Goal: Check status: Check status

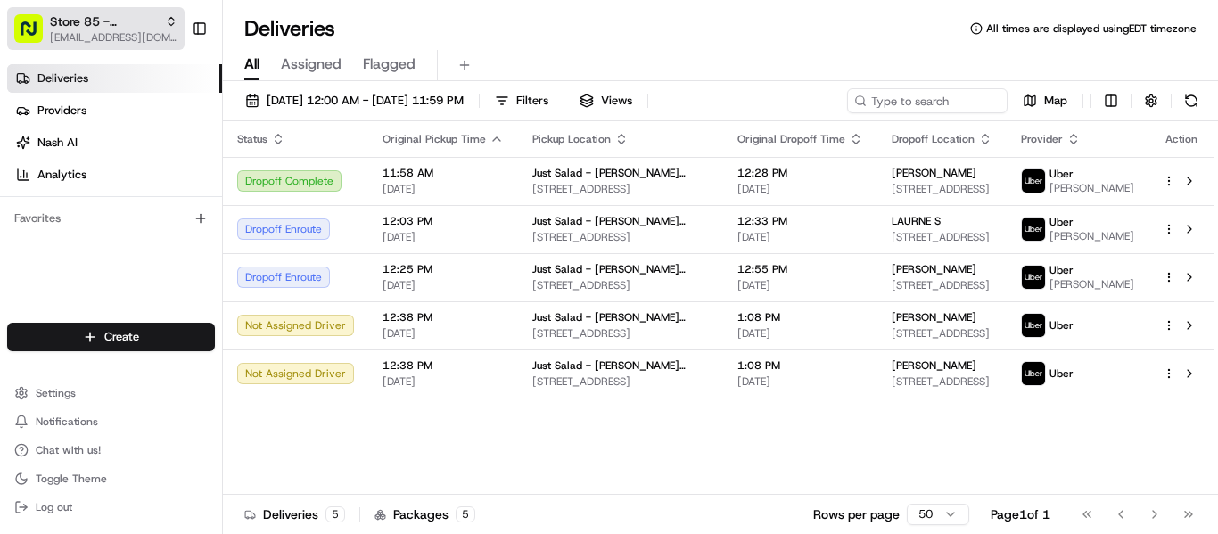
click at [114, 27] on span "Store 85 - [PERSON_NAME] (Just Salad)" at bounding box center [104, 21] width 108 height 18
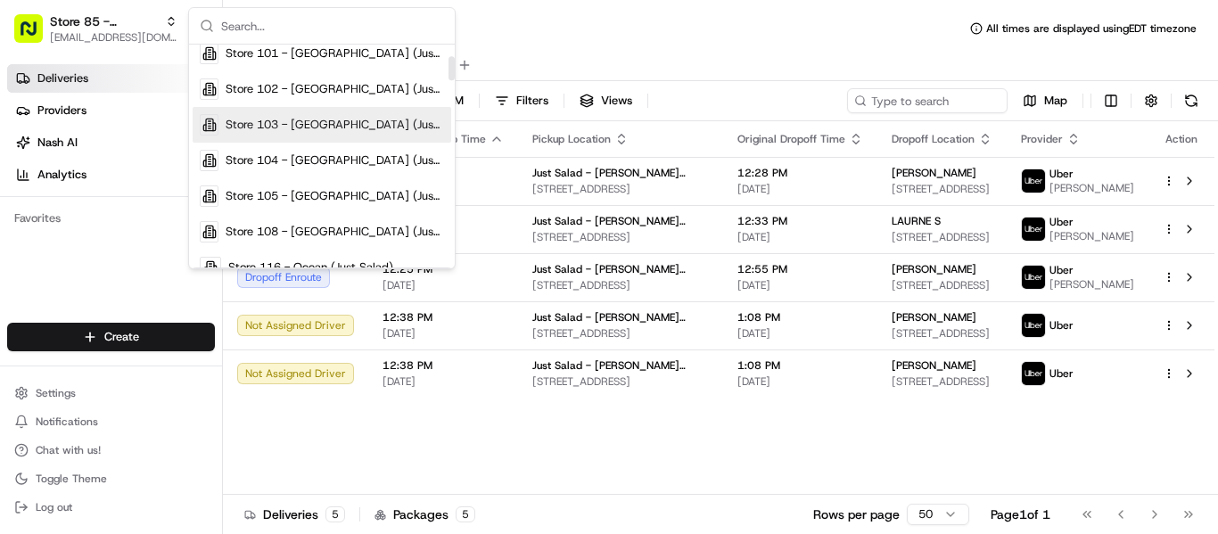
scroll to position [178, 0]
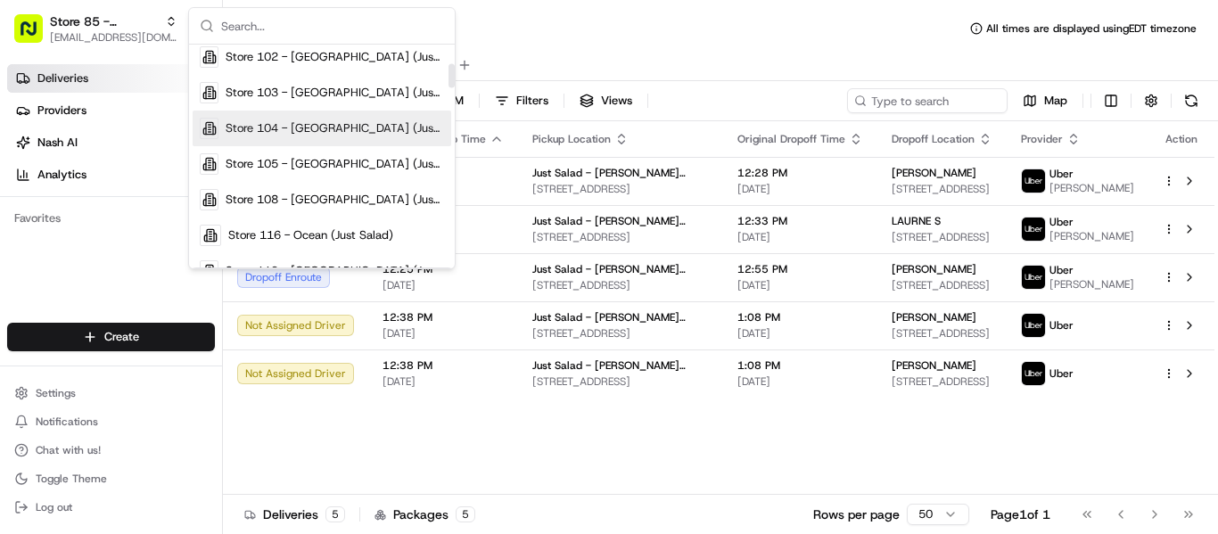
click at [340, 123] on span "Store 104 - [GEOGRAPHIC_DATA] (Just Salad)" at bounding box center [335, 128] width 218 height 16
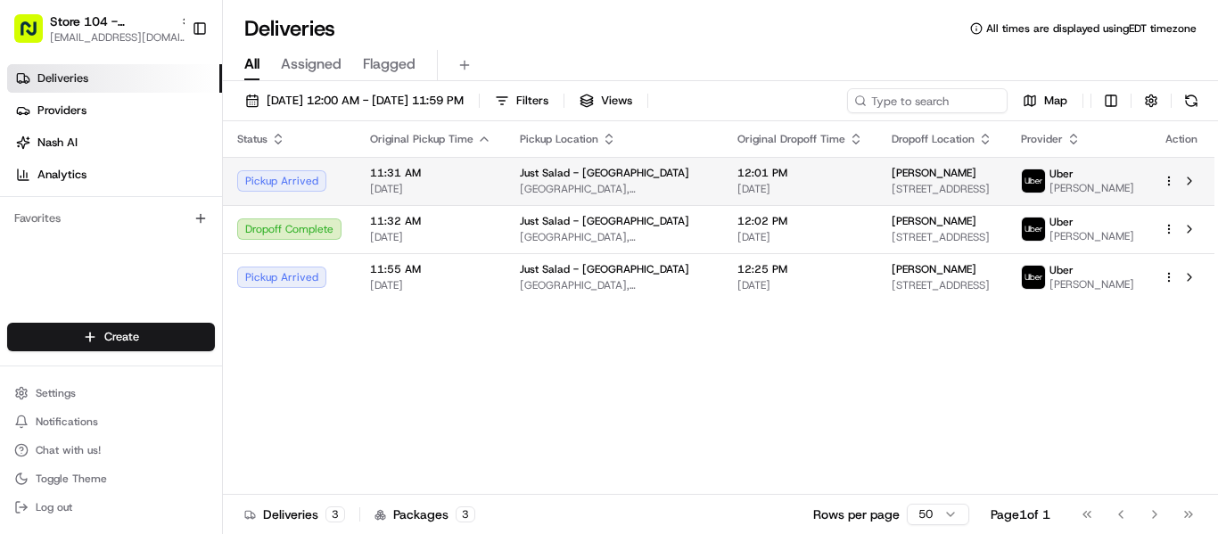
click at [943, 172] on div "[PERSON_NAME]" at bounding box center [942, 173] width 101 height 14
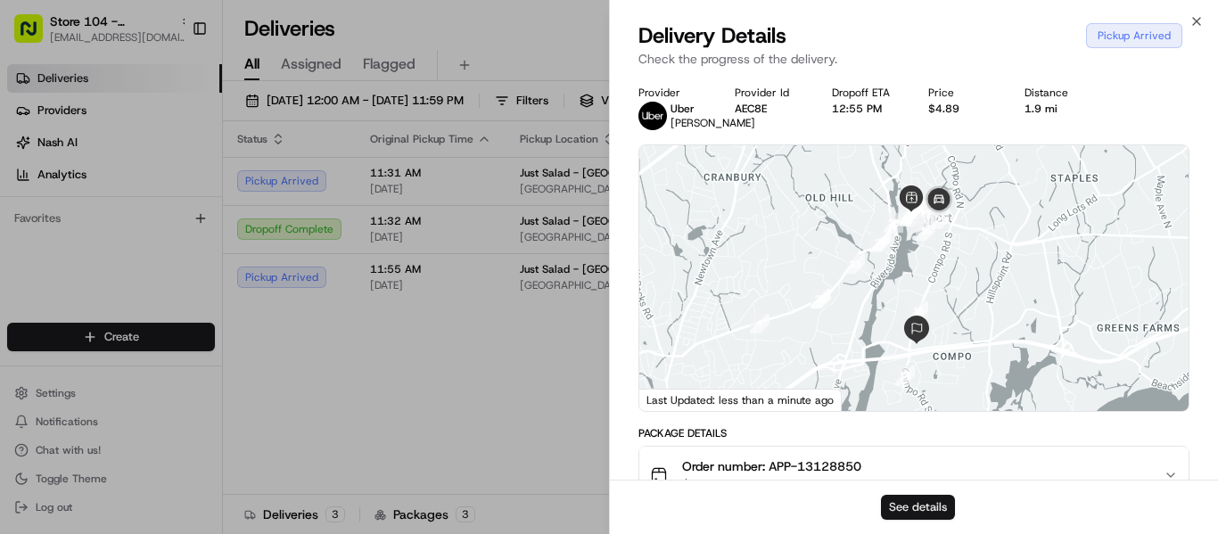
click at [912, 501] on button "See details" at bounding box center [918, 507] width 74 height 25
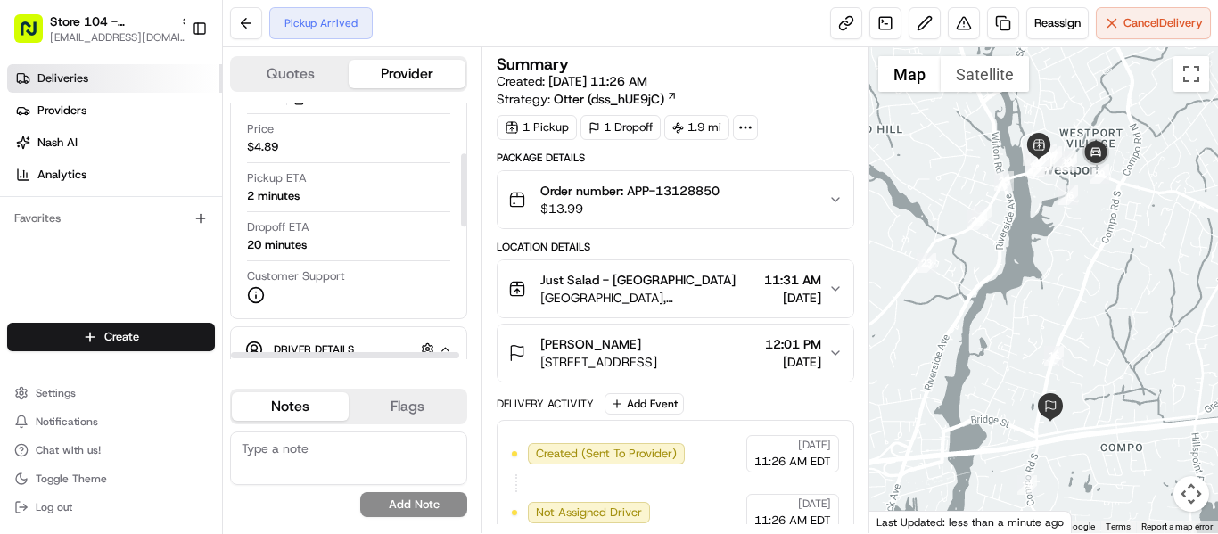
click at [78, 68] on link "Deliveries" at bounding box center [114, 78] width 215 height 29
